Goal: Check status

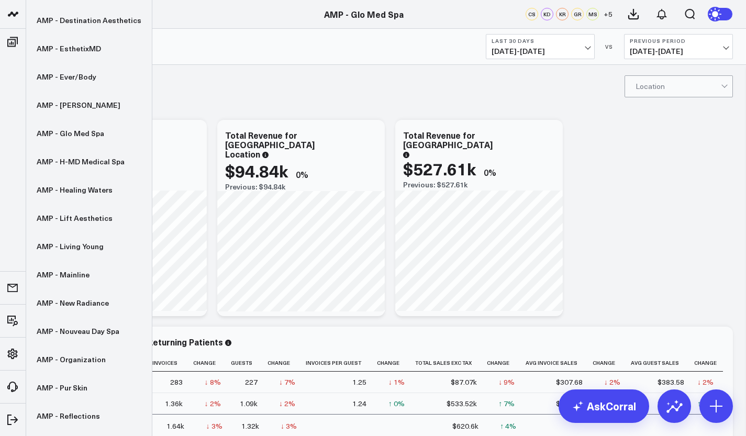
scroll to position [267, 0]
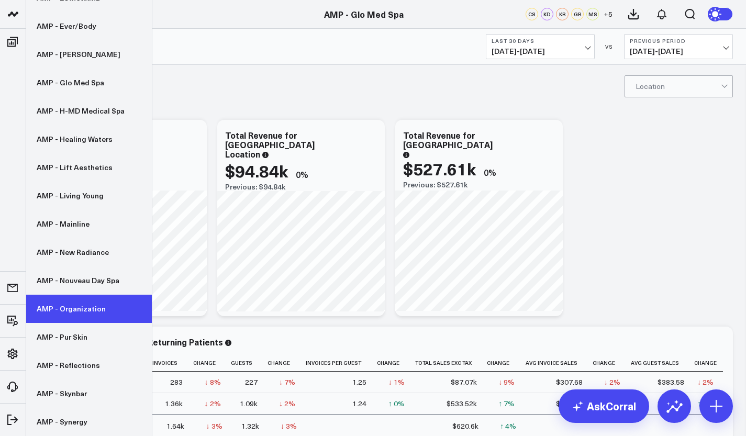
click at [66, 305] on link "AMP - Organization" at bounding box center [89, 309] width 126 height 28
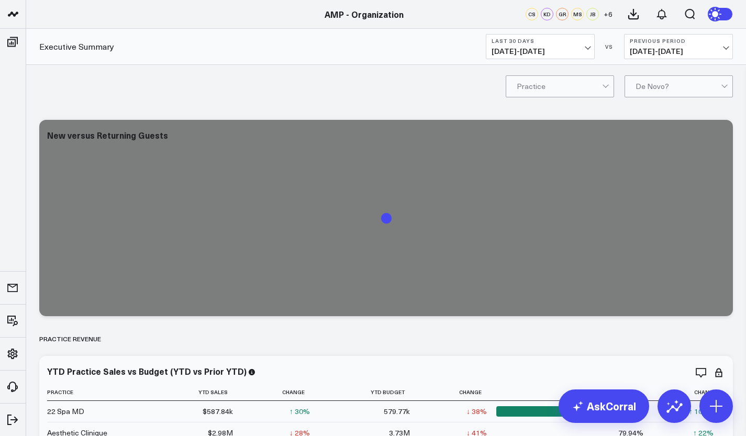
click at [538, 49] on span "[DATE] - [DATE]" at bounding box center [539, 51] width 97 height 8
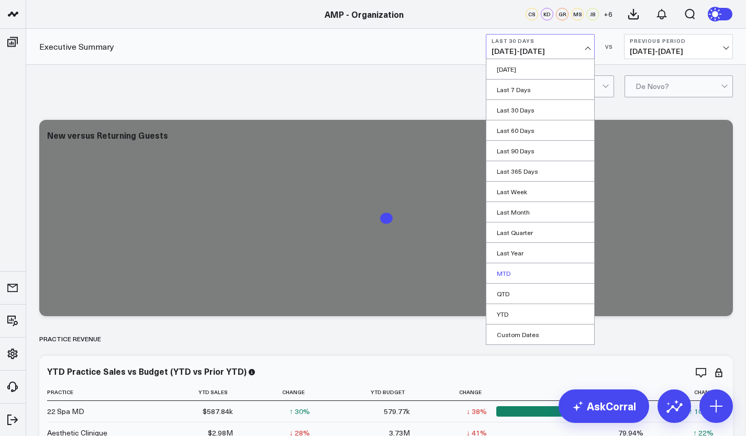
click at [513, 270] on link "MTD" at bounding box center [540, 273] width 108 height 20
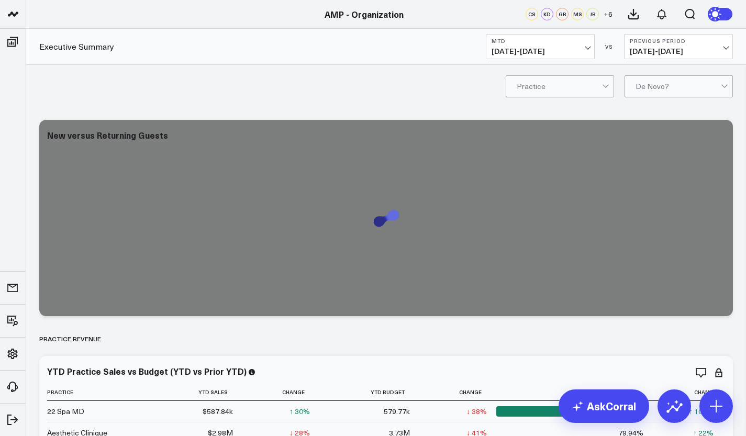
click at [690, 47] on span "[DATE] - [DATE]" at bounding box center [678, 51] width 97 height 8
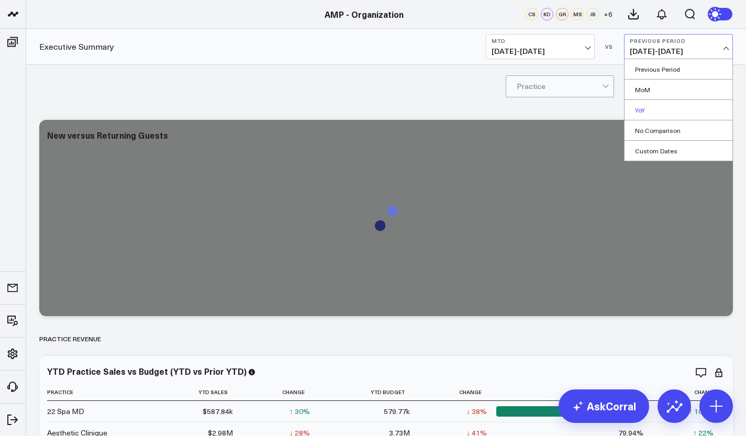
click at [646, 110] on link "YoY" at bounding box center [678, 110] width 108 height 20
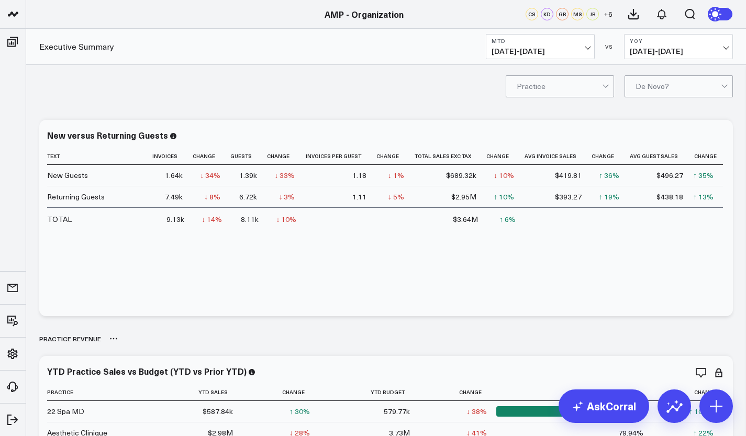
click at [514, 333] on div "PRACTICE REVENUE" at bounding box center [385, 339] width 693 height 24
